Goal: Communication & Community: Answer question/provide support

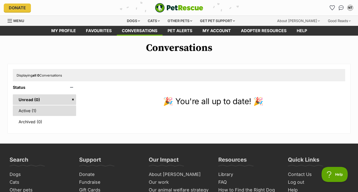
click at [50, 109] on link "Active (1)" at bounding box center [44, 111] width 63 height 11
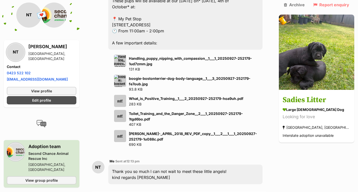
scroll to position [530, 0]
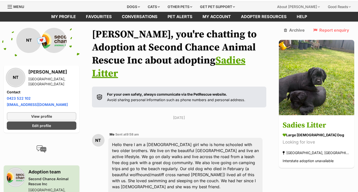
scroll to position [0, 0]
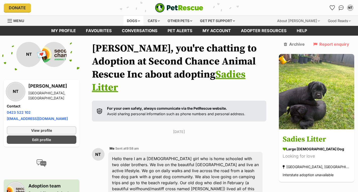
click at [133, 20] on div "Dogs" at bounding box center [133, 21] width 20 height 10
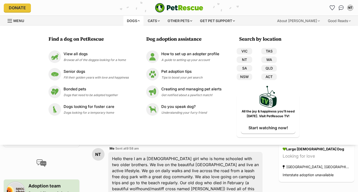
click at [138, 21] on div "Dogs" at bounding box center [133, 21] width 20 height 10
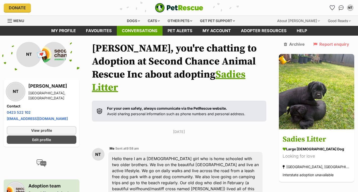
click at [146, 35] on link "Conversations" at bounding box center [140, 31] width 46 height 10
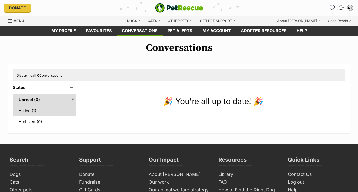
click at [45, 110] on link "Active (1)" at bounding box center [44, 111] width 63 height 11
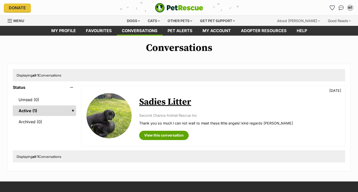
drag, startPoint x: 0, startPoint y: 0, endPoint x: 106, endPoint y: 119, distance: 159.2
